Goal: Task Accomplishment & Management: Manage account settings

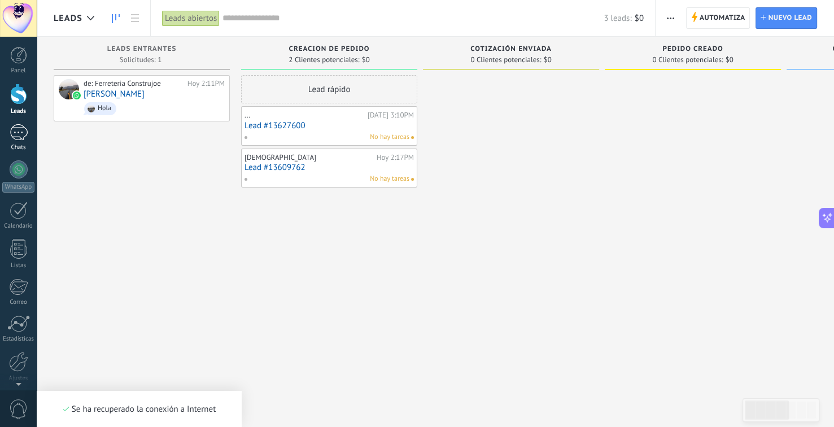
click at [12, 124] on div "3" at bounding box center [19, 132] width 18 height 16
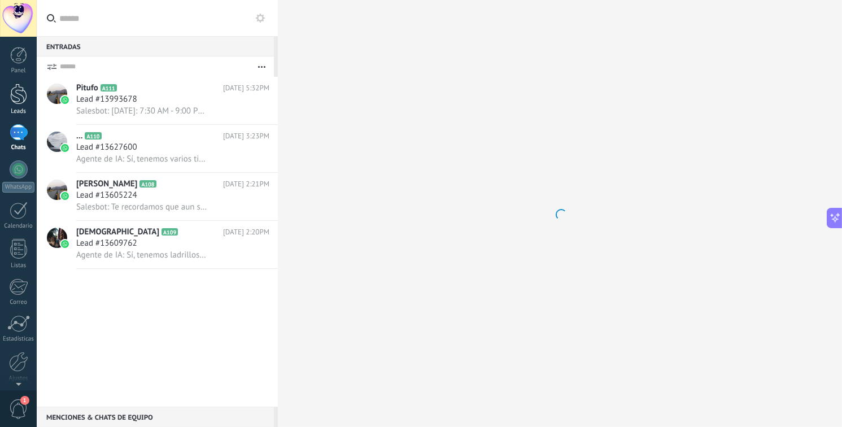
click at [20, 104] on link "Leads" at bounding box center [18, 100] width 37 height 32
